Goal: Task Accomplishment & Management: Manage account settings

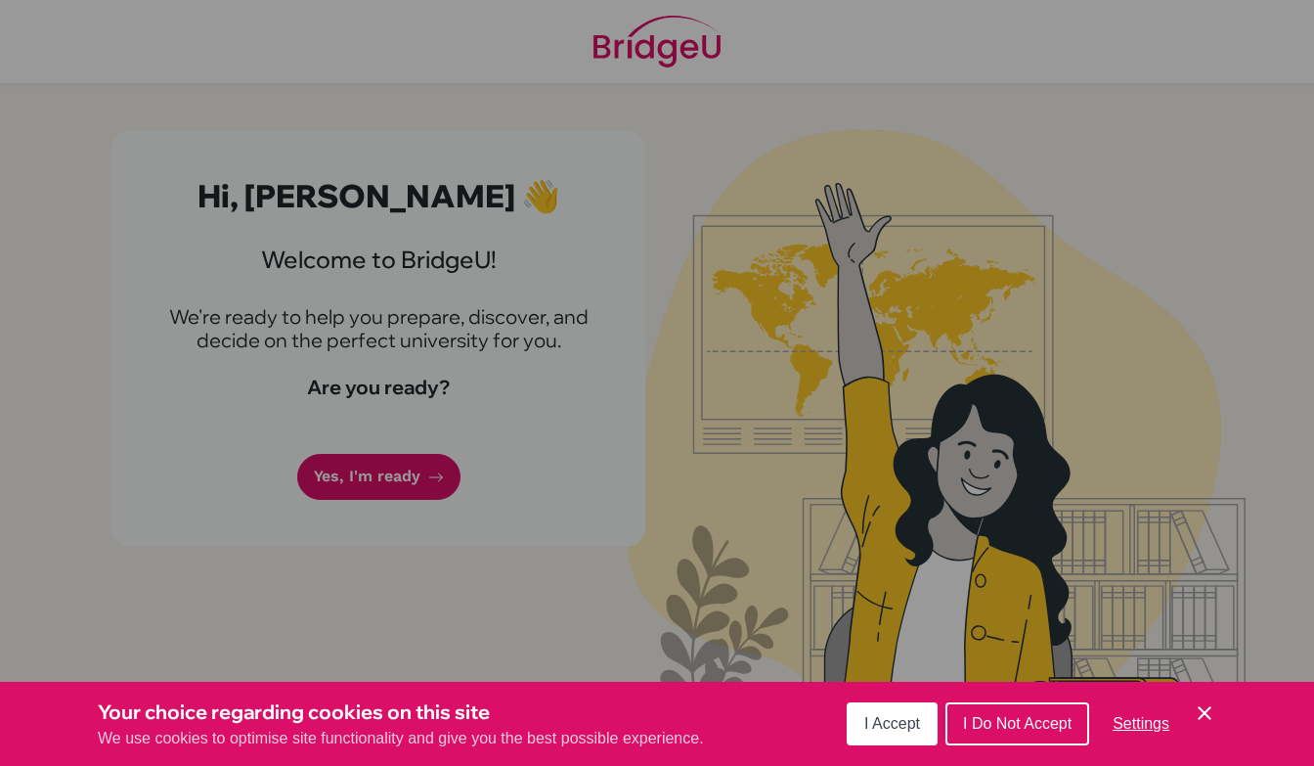
click at [1001, 351] on div "Cookie Preferences" at bounding box center [657, 383] width 1314 height 766
click at [900, 727] on span "I Accept" at bounding box center [893, 723] width 56 height 17
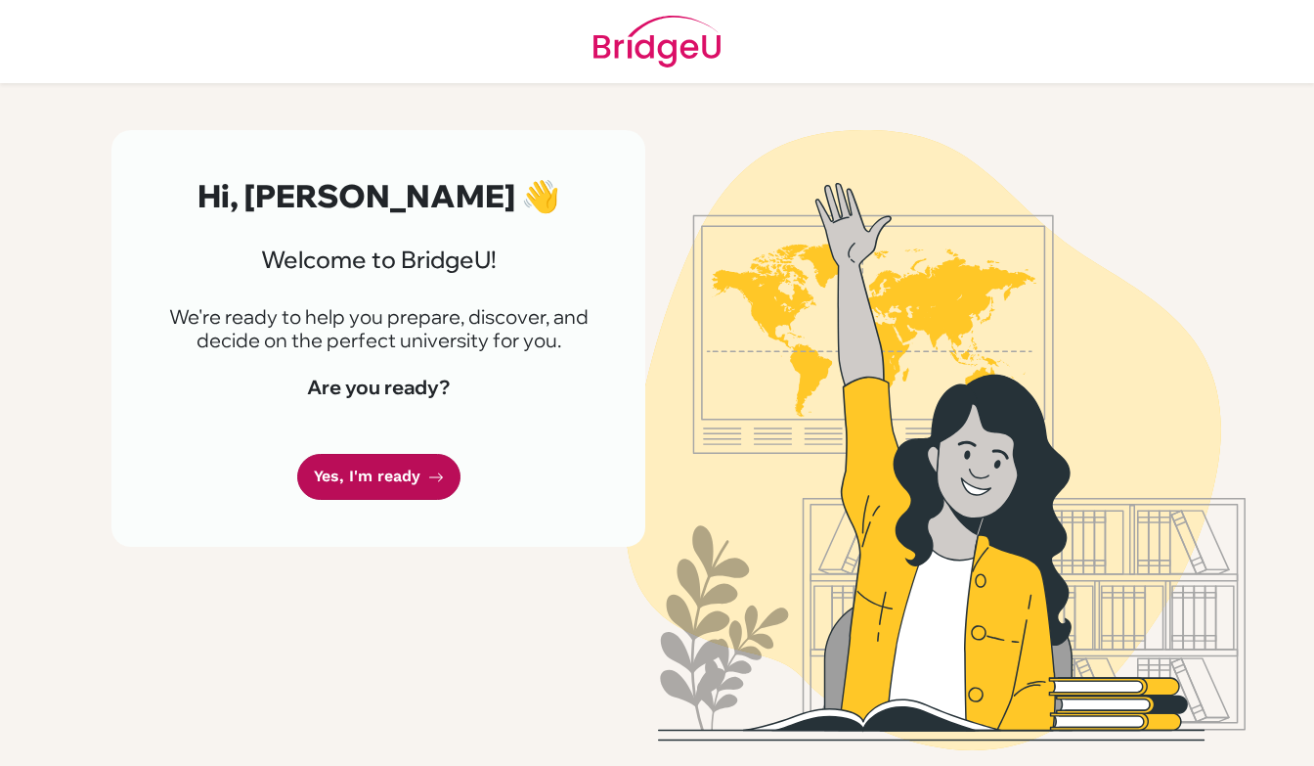
click at [432, 469] on icon at bounding box center [436, 477] width 16 height 16
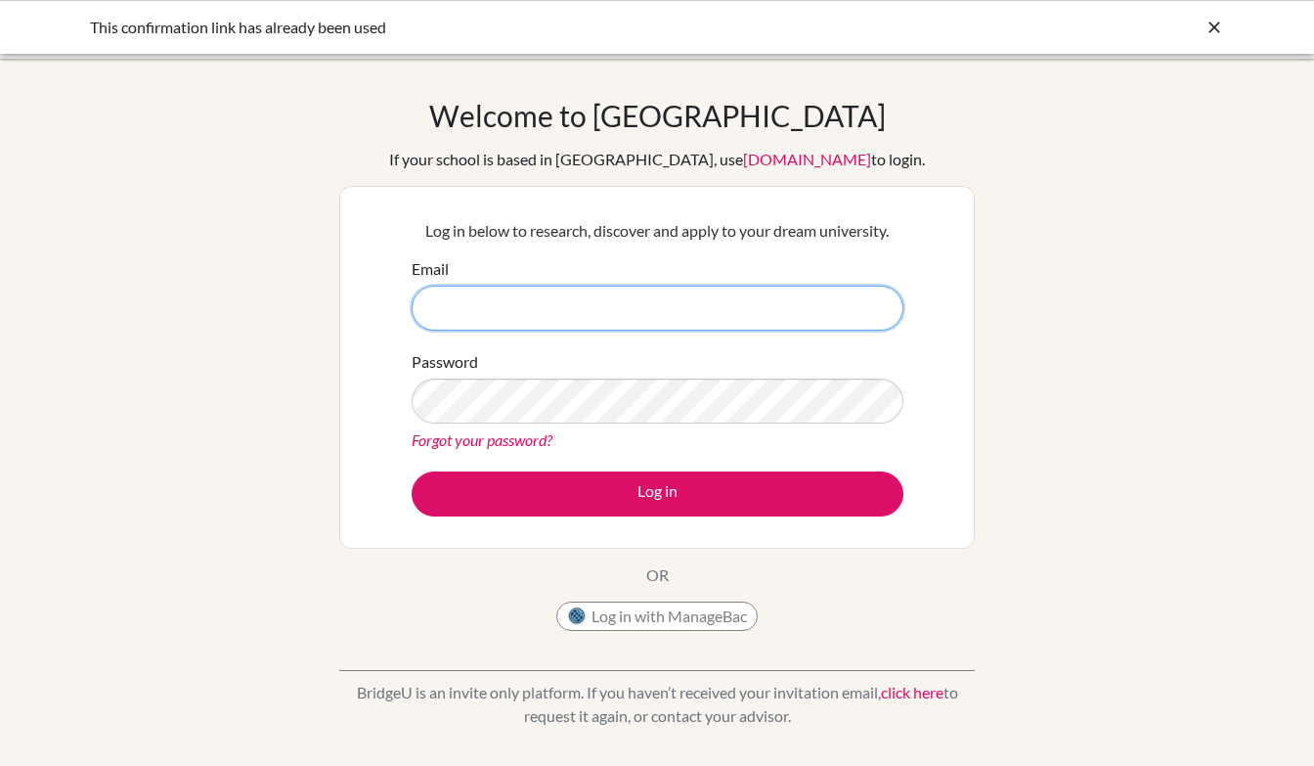
click at [827, 320] on input "Email" at bounding box center [658, 308] width 492 height 45
click at [893, 312] on input "Email" at bounding box center [658, 308] width 492 height 45
click at [882, 308] on input "Email" at bounding box center [658, 308] width 492 height 45
click at [867, 303] on input "Email" at bounding box center [658, 308] width 492 height 45
click at [833, 303] on input "Email" at bounding box center [658, 308] width 492 height 45
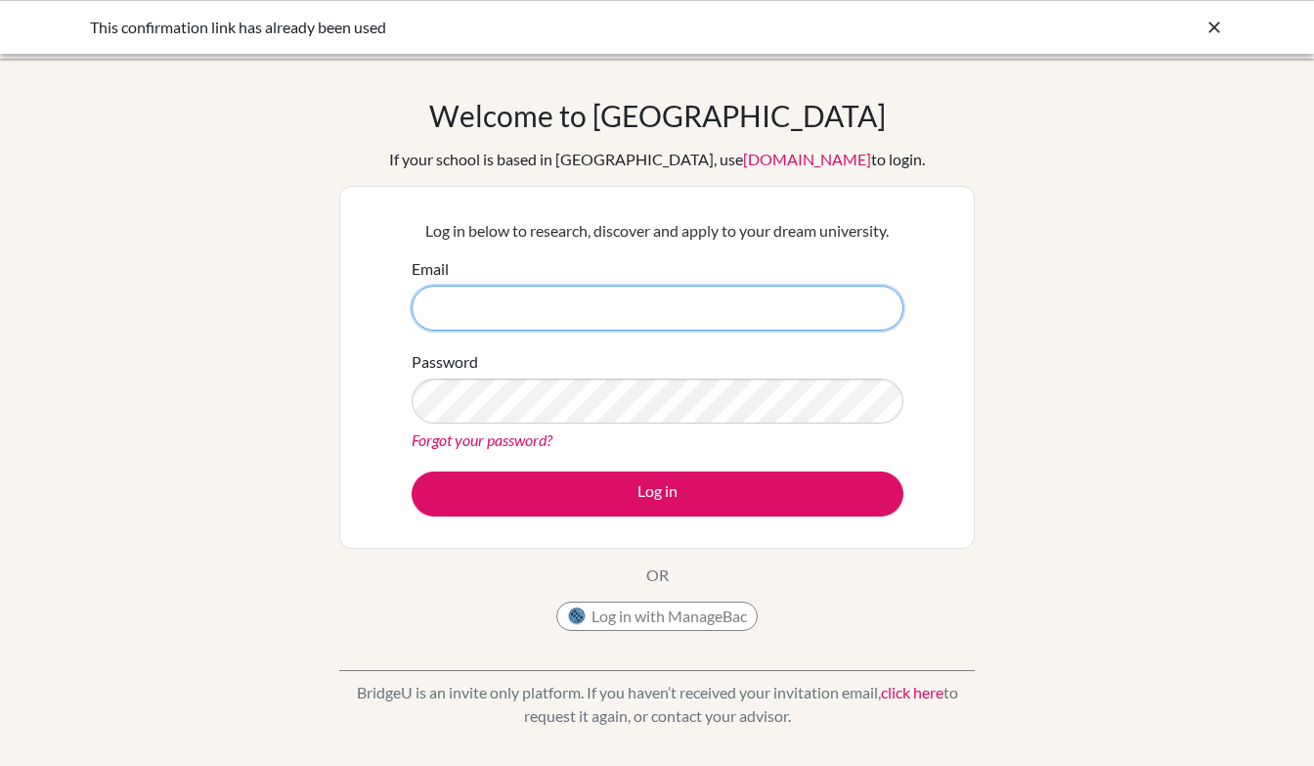
click at [833, 303] on input "Email" at bounding box center [658, 308] width 492 height 45
click at [867, 309] on input "Email" at bounding box center [658, 308] width 492 height 45
click at [823, 309] on input "Email" at bounding box center [658, 308] width 492 height 45
click at [843, 309] on input "Email" at bounding box center [658, 308] width 492 height 45
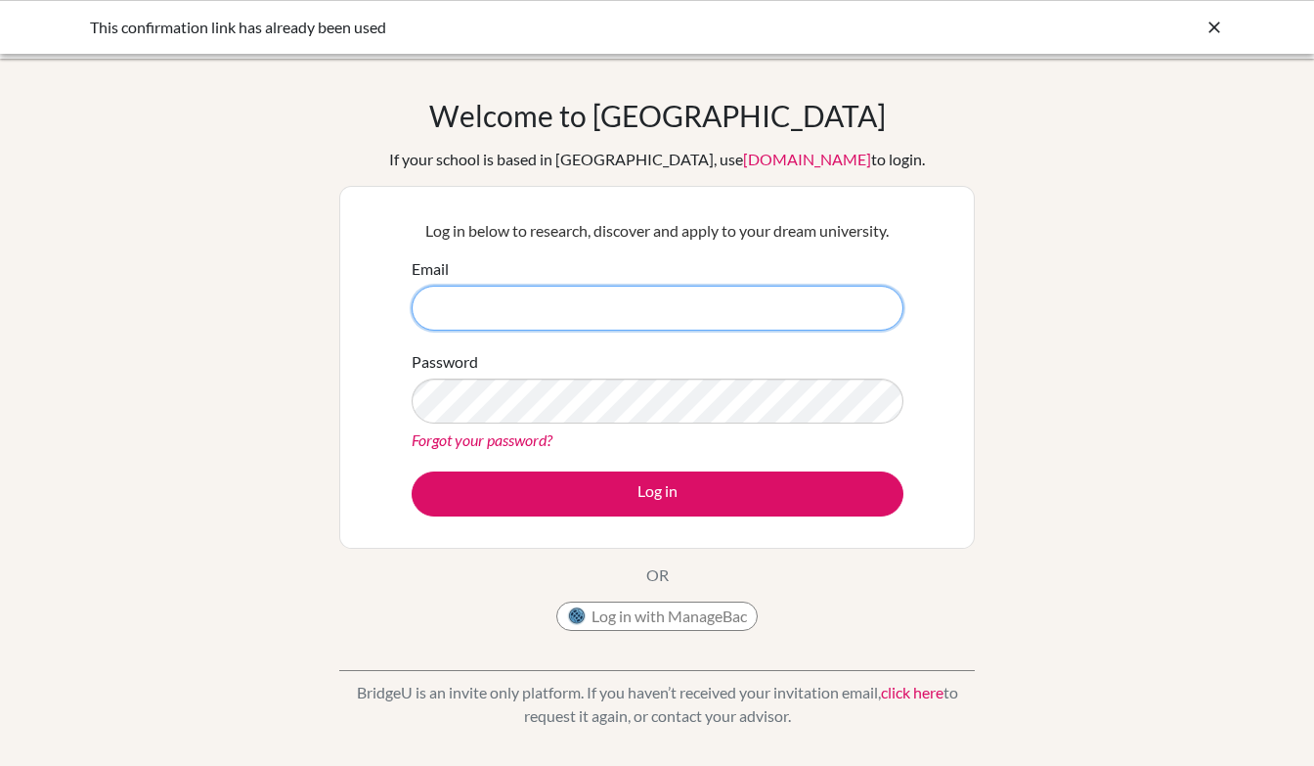
click at [843, 309] on input "Email" at bounding box center [658, 308] width 492 height 45
click at [972, 223] on div "Log in below to research, discover and apply to your dream university. Email Pa…" at bounding box center [657, 367] width 636 height 363
click at [789, 320] on input "Email" at bounding box center [658, 308] width 492 height 45
click at [763, 318] on input "Email" at bounding box center [658, 308] width 492 height 45
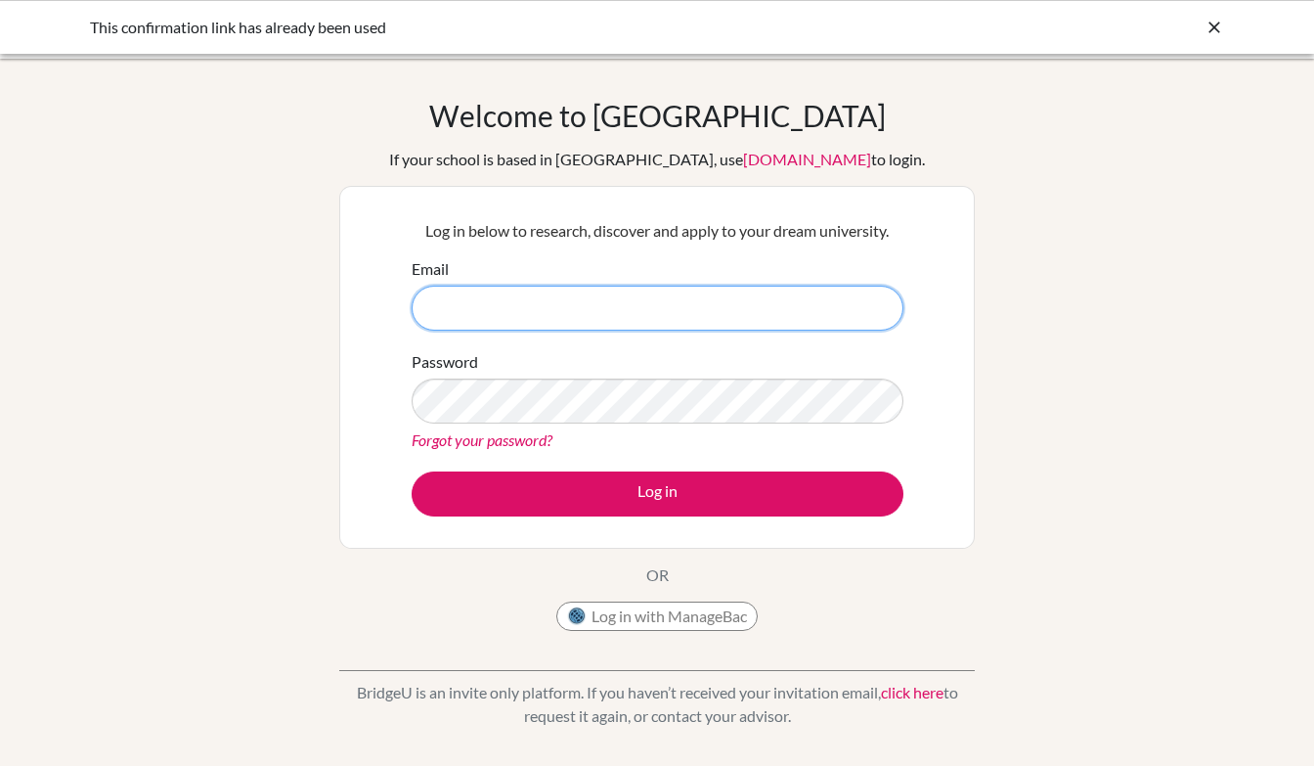
click at [735, 311] on input "Email" at bounding box center [658, 308] width 492 height 45
type input "J"
type input "2022047@apis.ac.th"
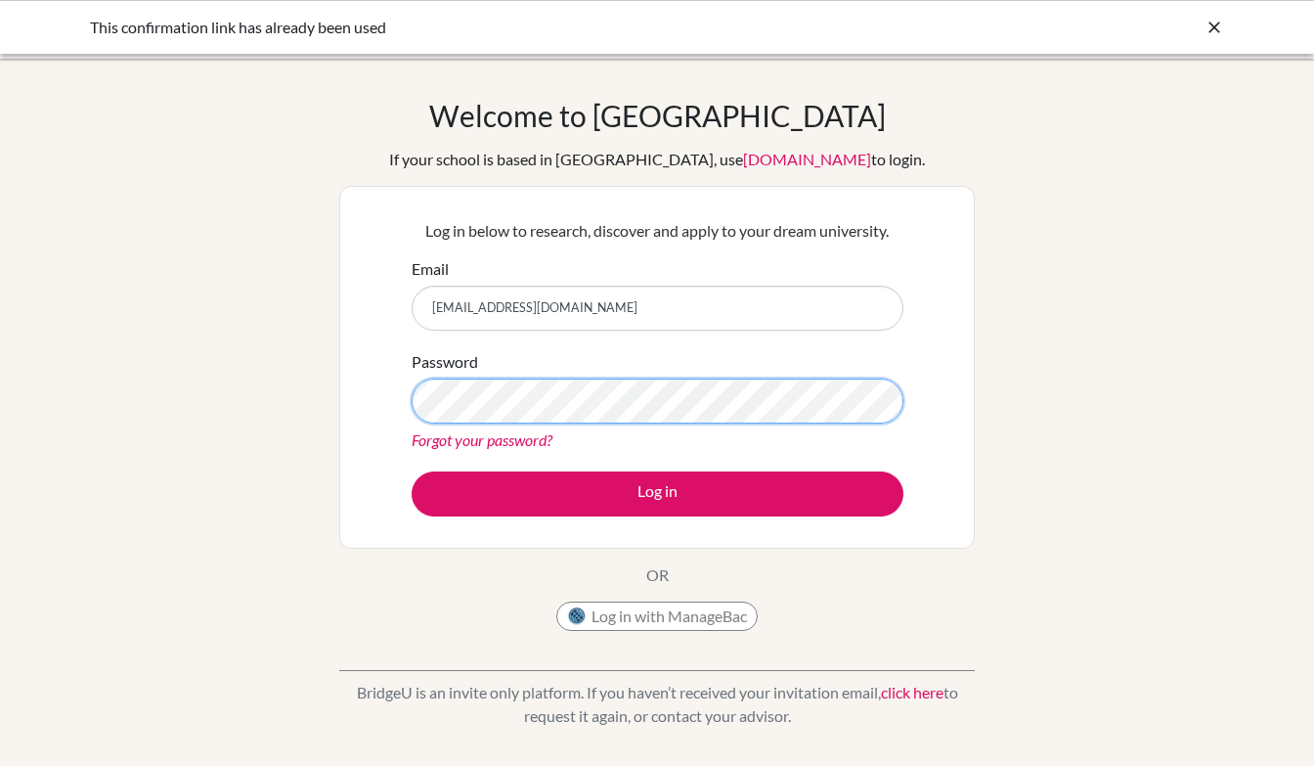
click at [657, 493] on button "Log in" at bounding box center [658, 493] width 492 height 45
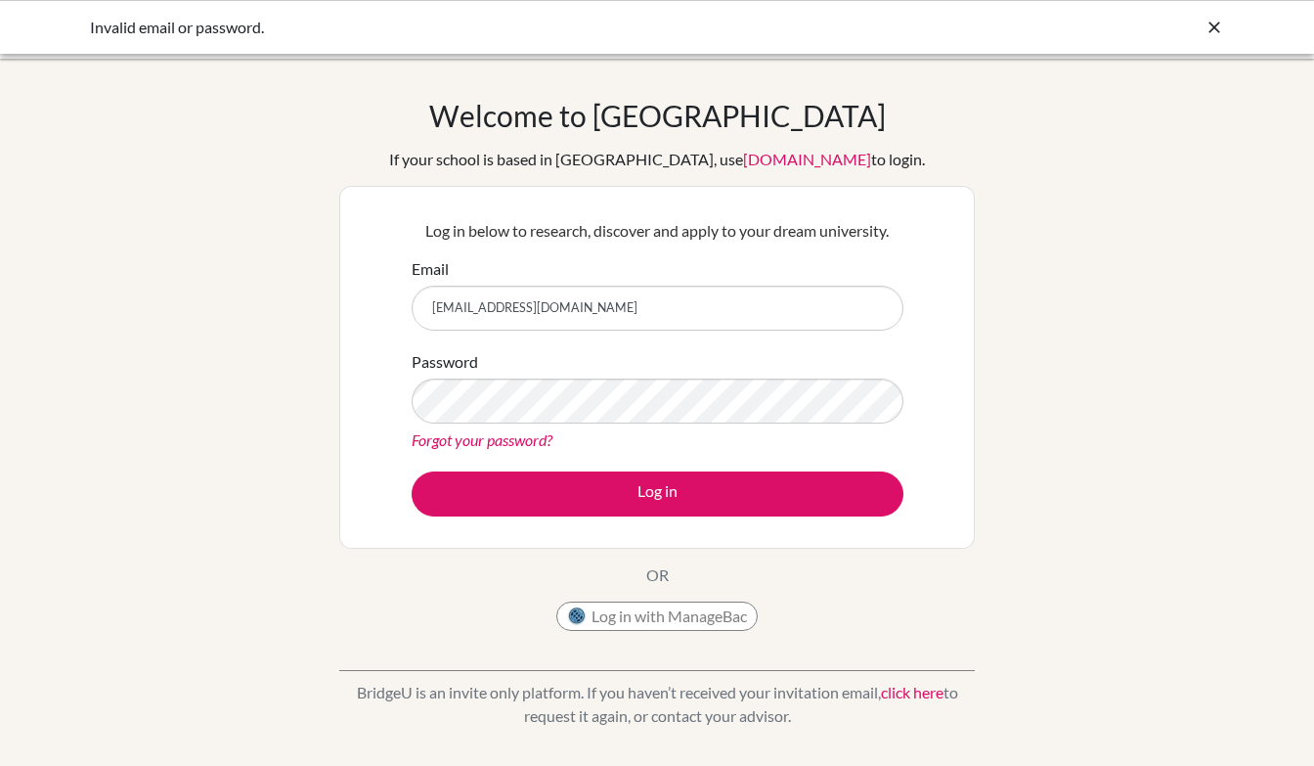
drag, startPoint x: 715, startPoint y: 324, endPoint x: 353, endPoint y: 311, distance: 362.1
click at [353, 311] on div "Log in below to research, discover and apply to your dream university. Email [E…" at bounding box center [657, 367] width 636 height 363
type input "[EMAIL_ADDRESS][DOMAIN_NAME]"
click at [657, 493] on button "Log in" at bounding box center [658, 493] width 492 height 45
drag, startPoint x: 794, startPoint y: 317, endPoint x: 218, endPoint y: 329, distance: 576.2
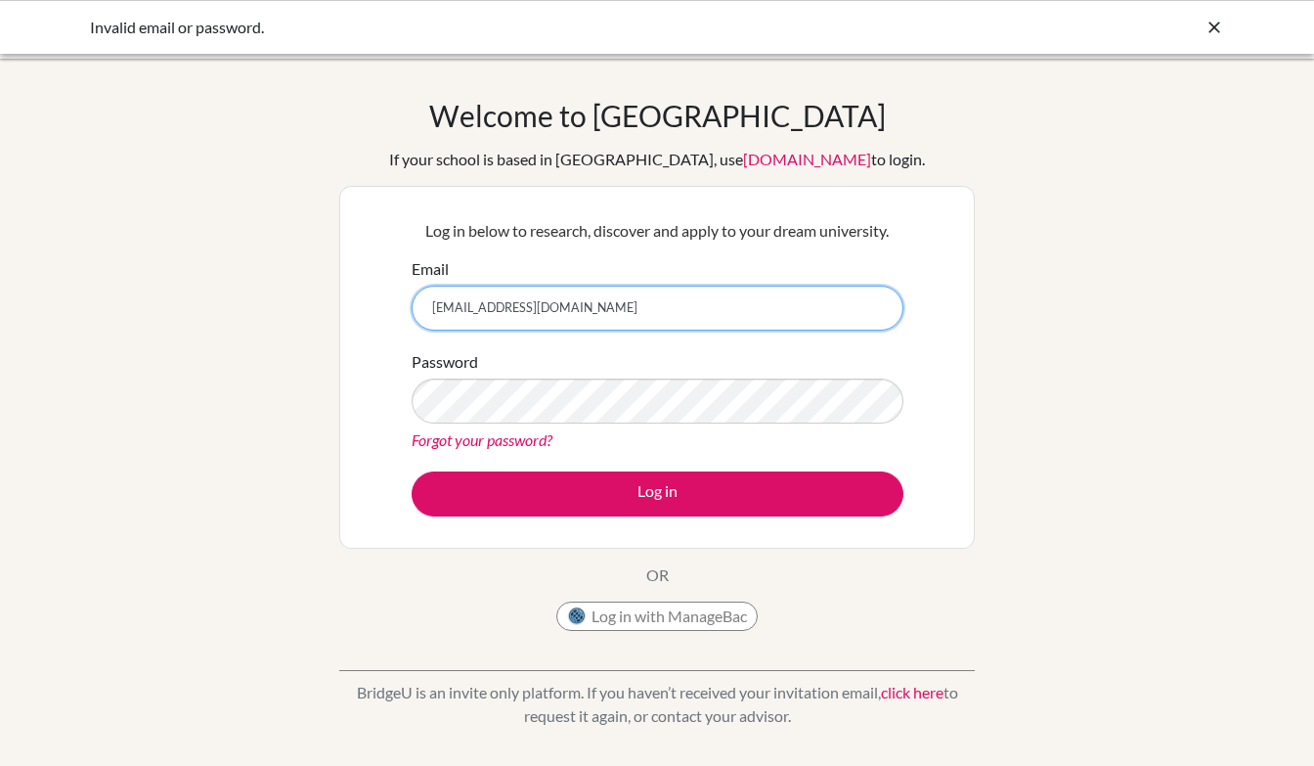
click at [218, 329] on div "Welcome to [GEOGRAPHIC_DATA] If your school is based in [GEOGRAPHIC_DATA], use …" at bounding box center [657, 418] width 1314 height 640
drag, startPoint x: 556, startPoint y: 316, endPoint x: 168, endPoint y: 309, distance: 388.3
click at [168, 309] on div "Welcome to BridgeU If your school is based in China, use app.bridge-u.com.cn to…" at bounding box center [657, 418] width 1314 height 640
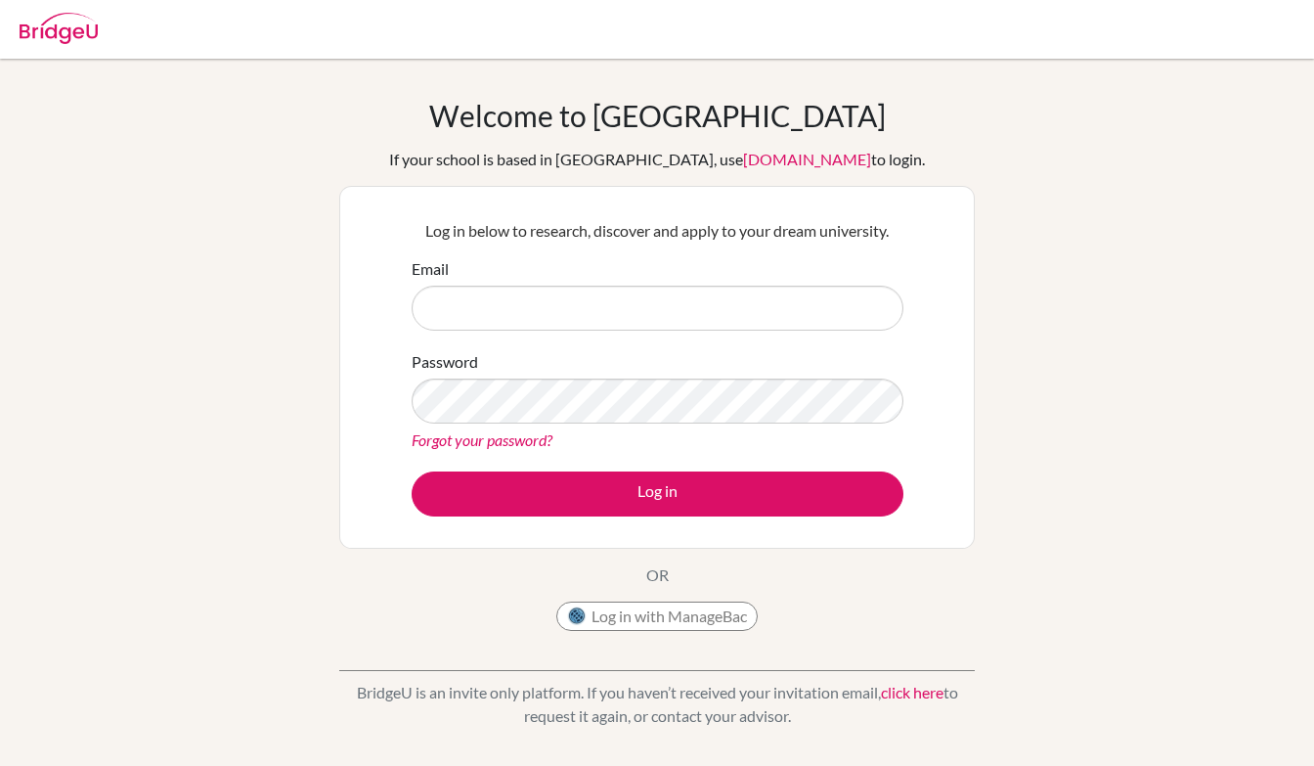
click at [657, 493] on button "Log in" at bounding box center [658, 493] width 492 height 45
click at [778, 300] on input "Email" at bounding box center [658, 308] width 492 height 45
type input "?"
type input "[EMAIL_ADDRESS][DOMAIN_NAME]"
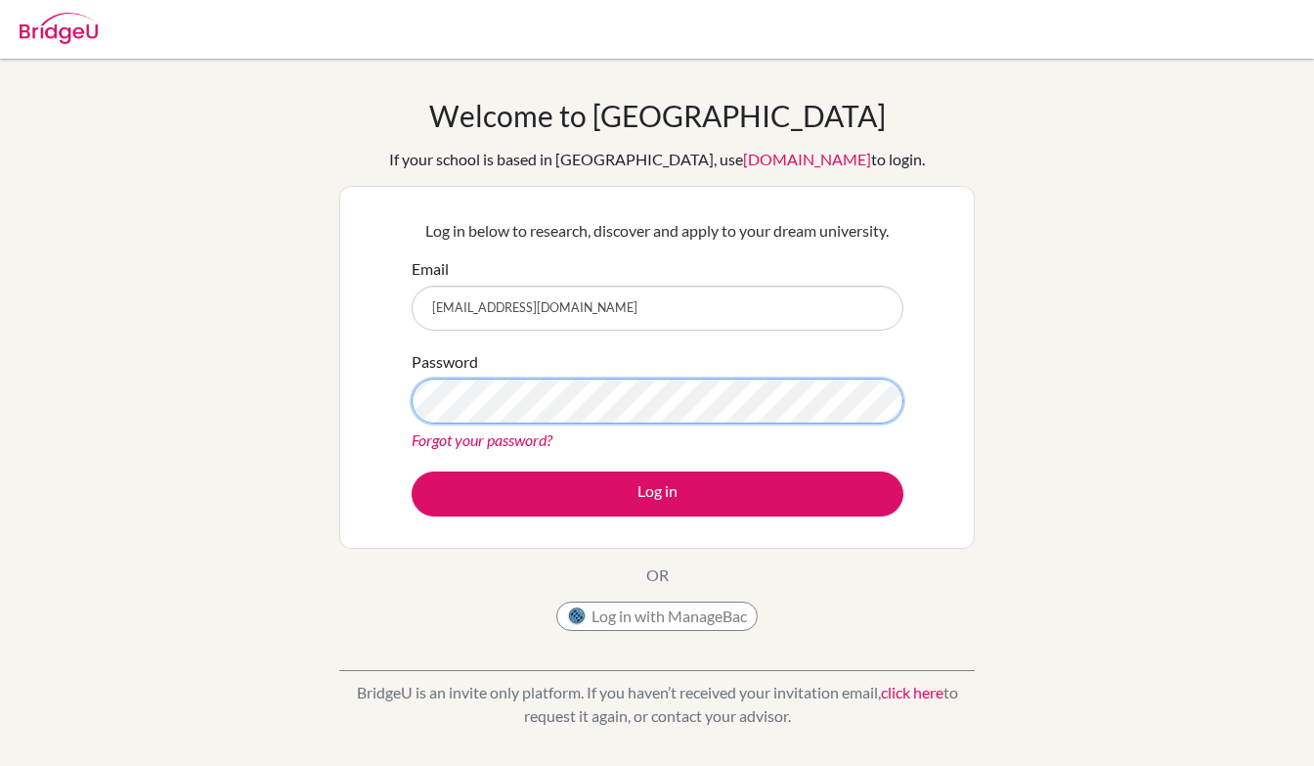
click at [657, 493] on button "Log in" at bounding box center [658, 493] width 492 height 45
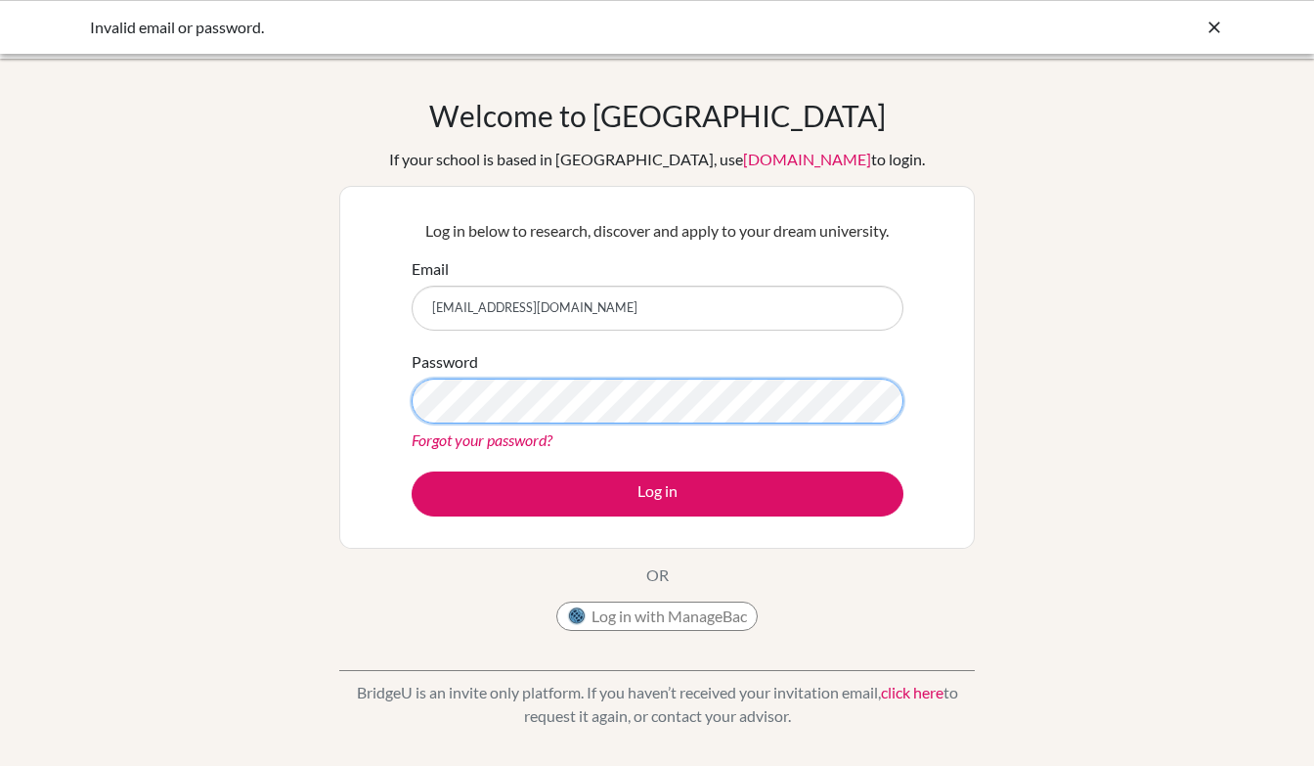
click at [657, 493] on button "Log in" at bounding box center [658, 493] width 492 height 45
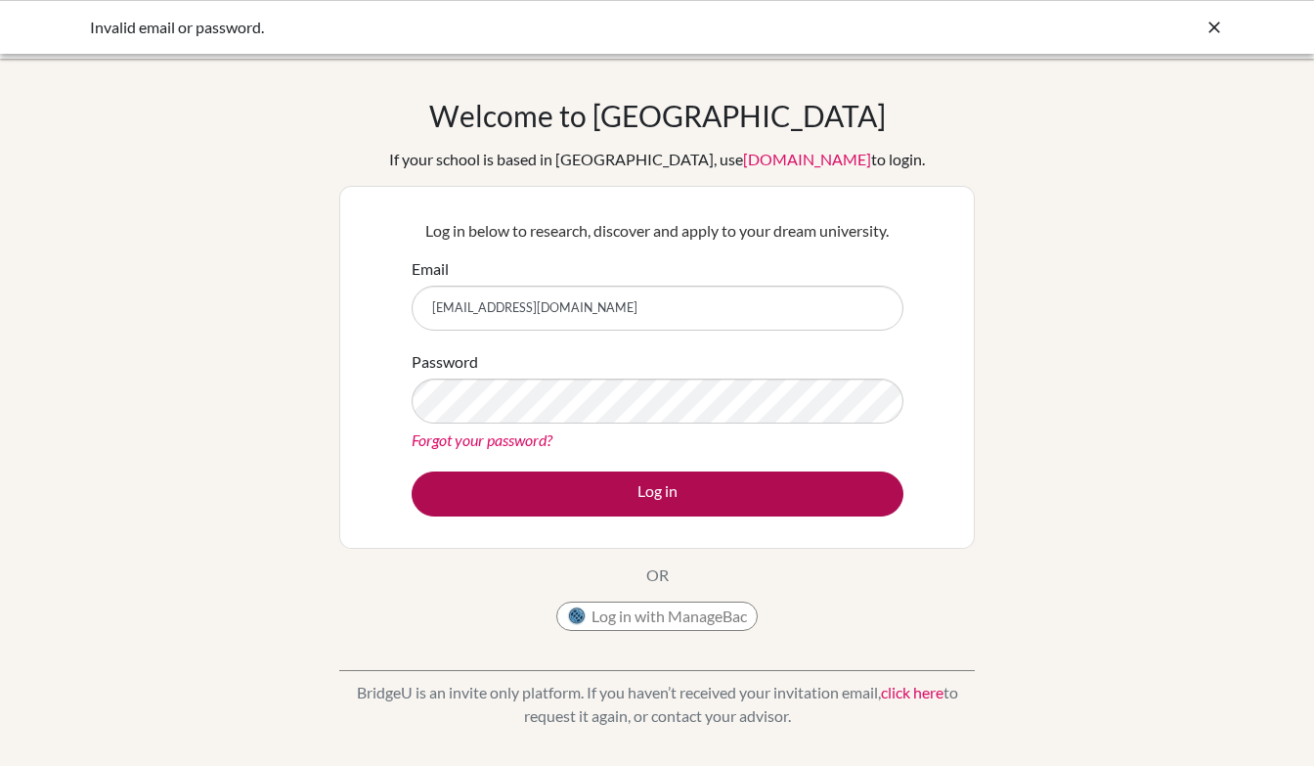
click at [606, 488] on button "Log in" at bounding box center [658, 493] width 492 height 45
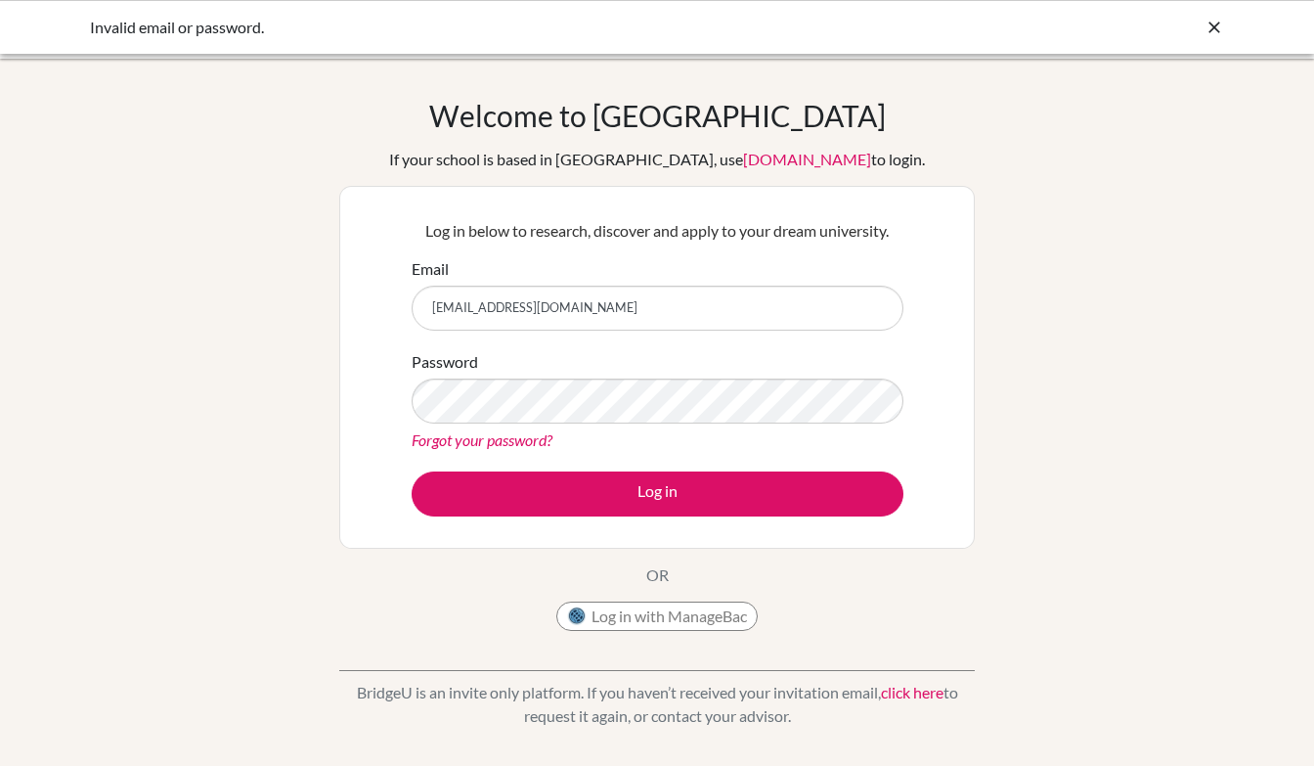
click at [529, 442] on link "Forgot your password?" at bounding box center [482, 439] width 141 height 19
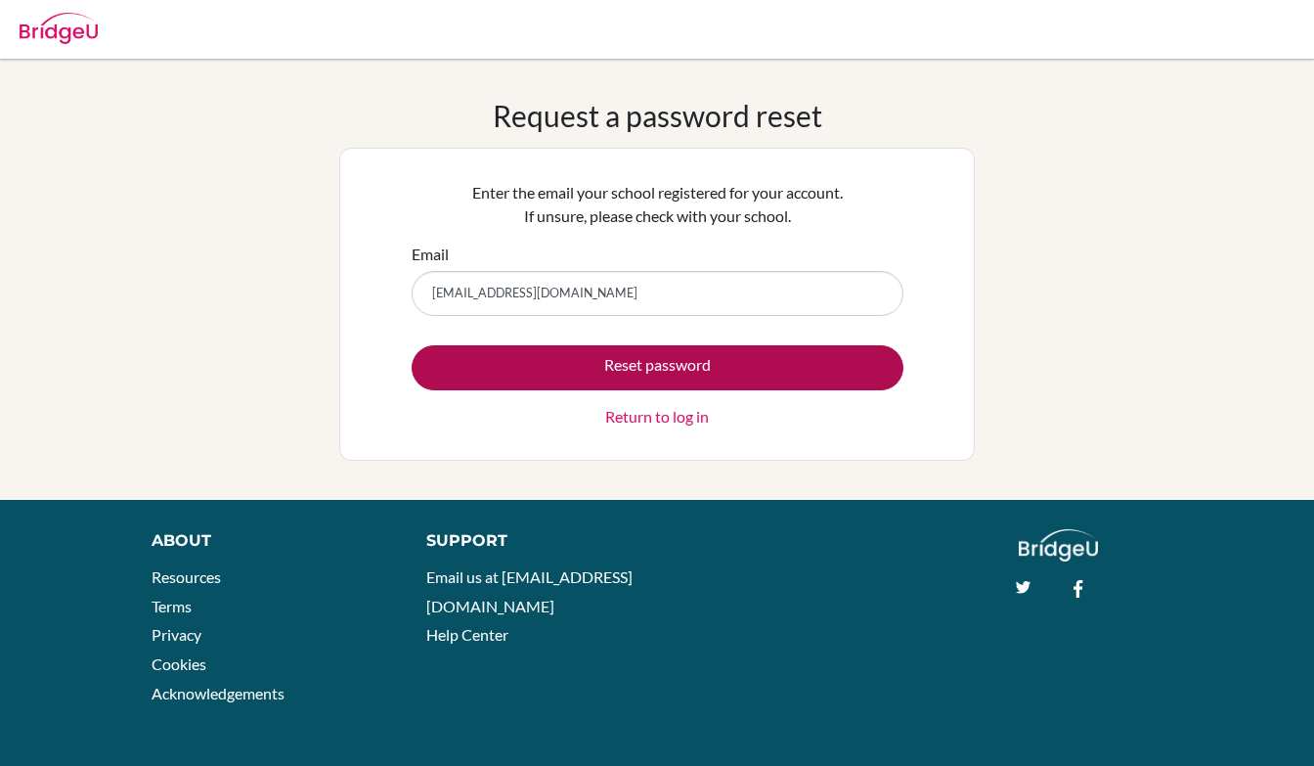
type input "[EMAIL_ADDRESS][DOMAIN_NAME]"
click at [659, 376] on button "Reset password" at bounding box center [658, 367] width 492 height 45
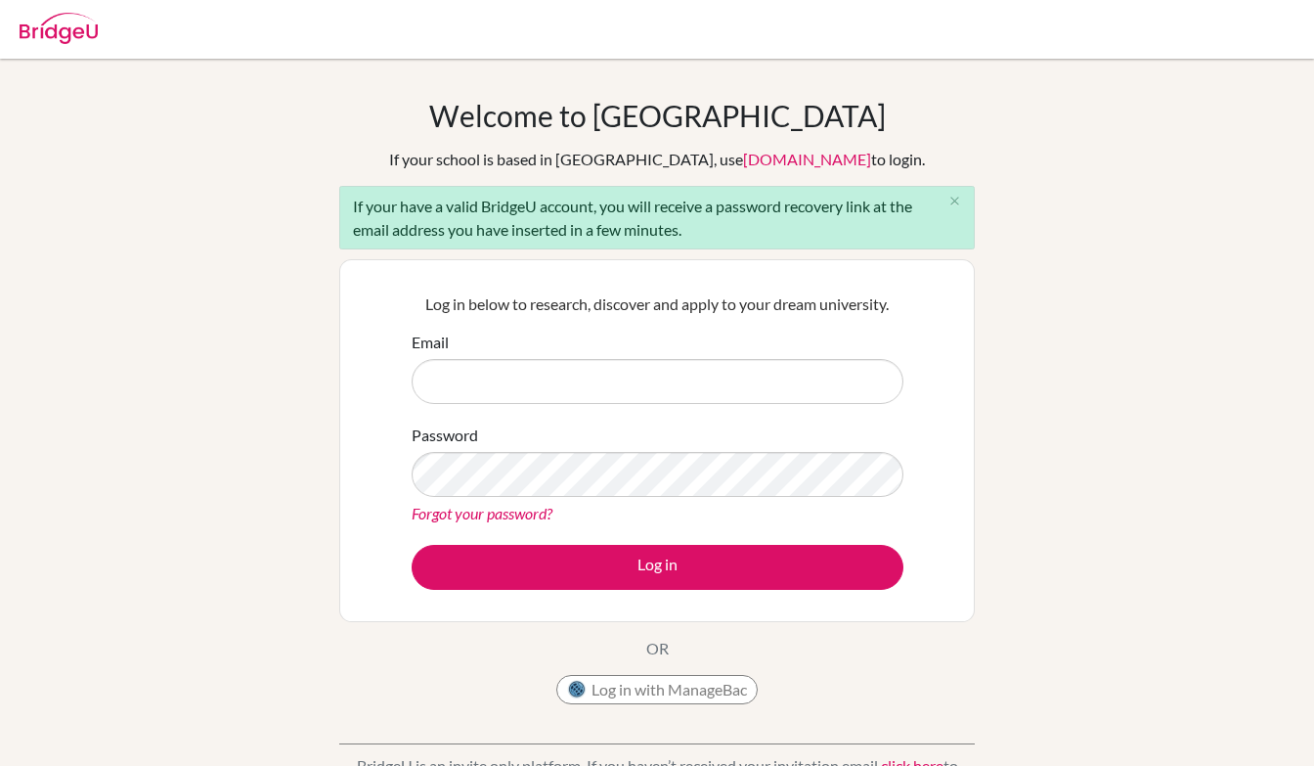
click at [659, 377] on input "Email" at bounding box center [658, 381] width 492 height 45
type input "[EMAIL_ADDRESS][DOMAIN_NAME]"
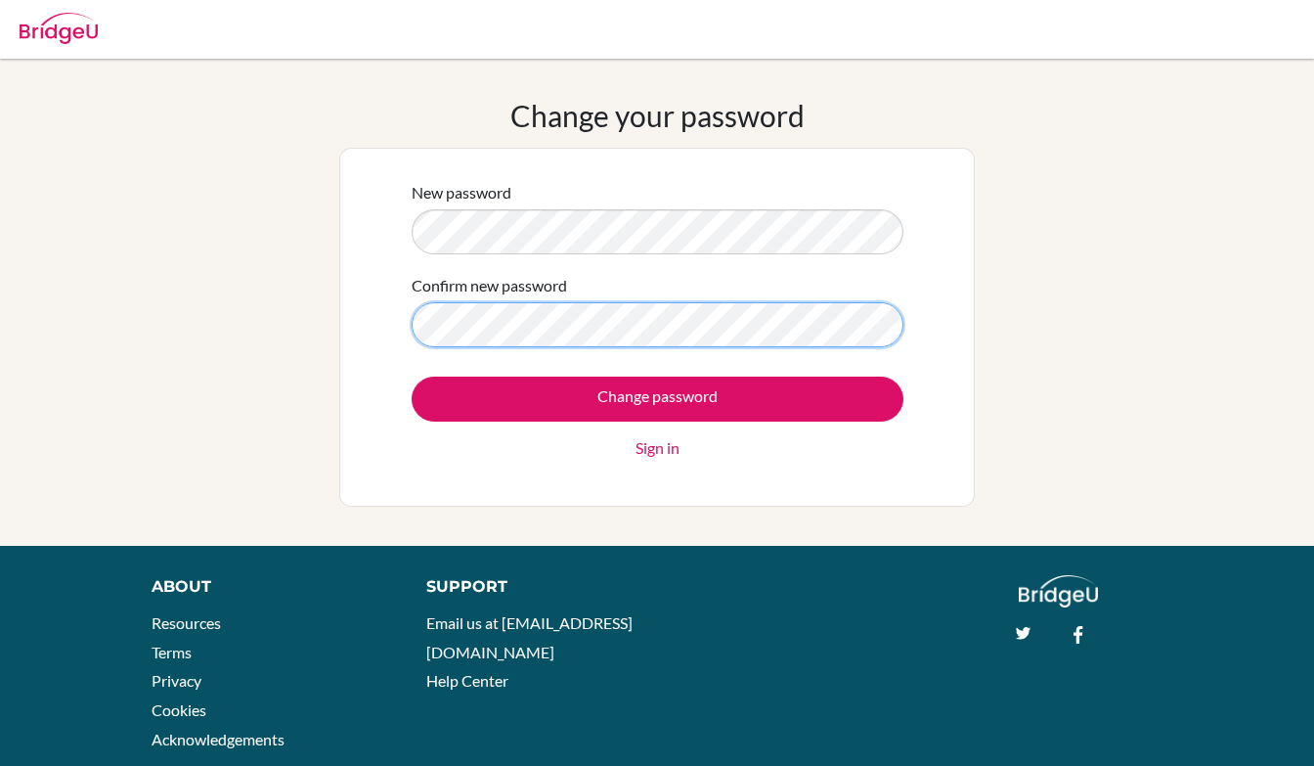
click at [657, 398] on input "Change password" at bounding box center [658, 399] width 492 height 45
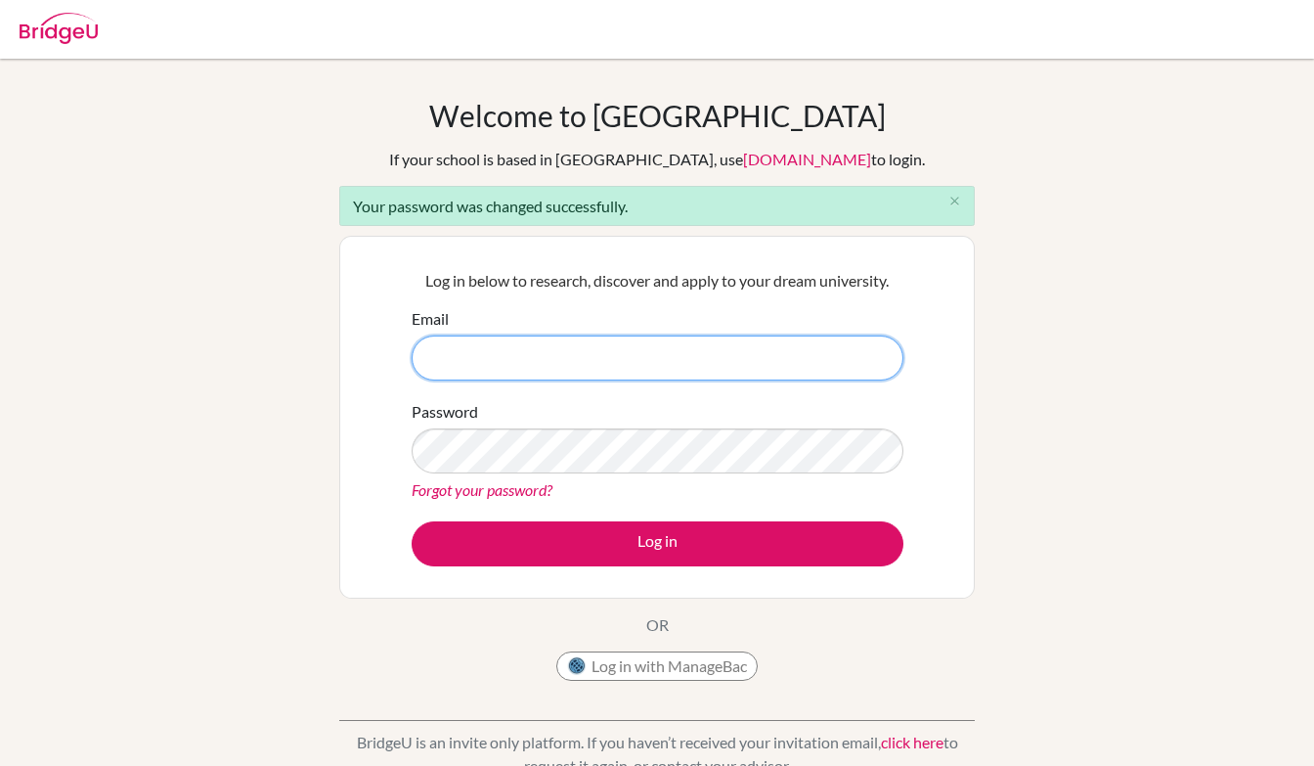
click at [682, 363] on input "Email" at bounding box center [658, 357] width 492 height 45
paste input "[EMAIL_ADDRESS][DOMAIN_NAME]"
type input "[EMAIL_ADDRESS][DOMAIN_NAME]"
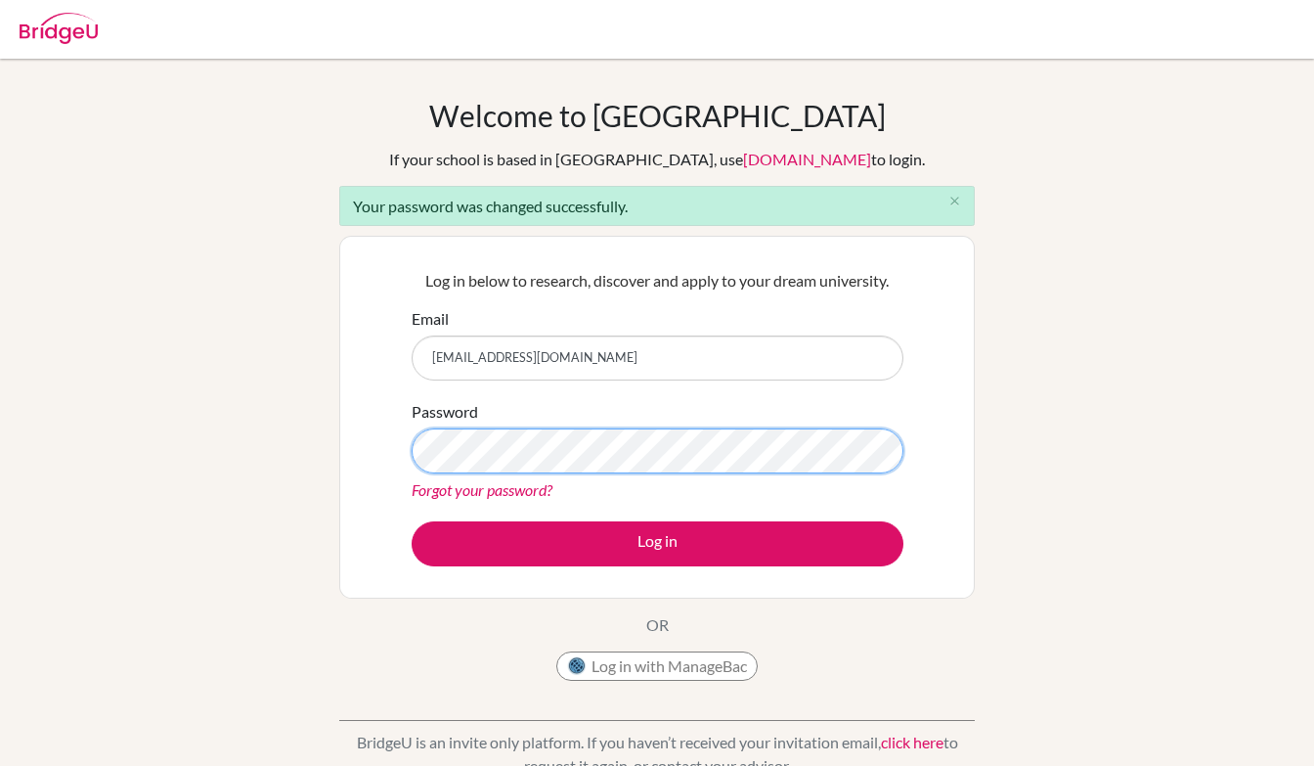
click at [657, 543] on button "Log in" at bounding box center [658, 543] width 492 height 45
